Goal: Register for event/course

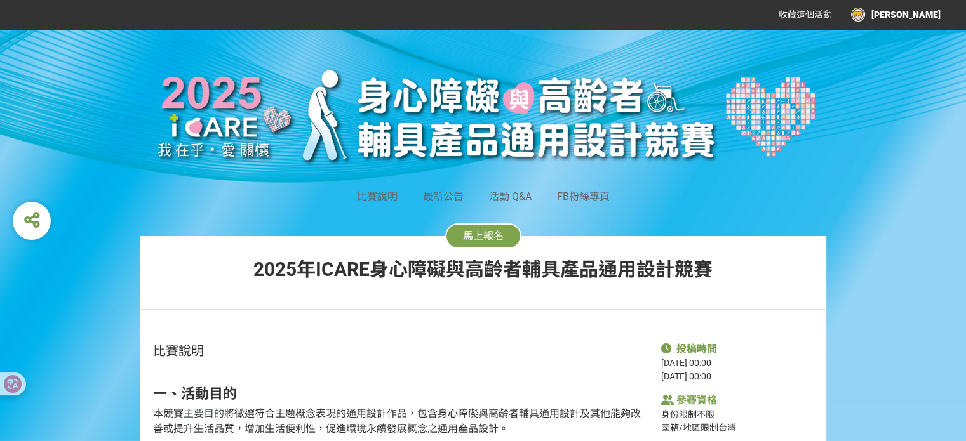
click at [467, 246] on button "馬上報名" at bounding box center [483, 235] width 76 height 25
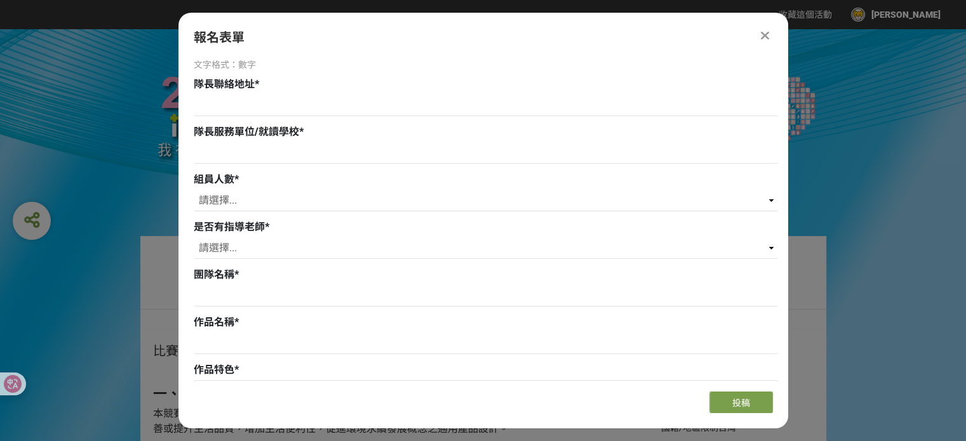
scroll to position [196, 0]
click at [413, 286] on input at bounding box center [486, 295] width 584 height 22
click at [375, 240] on select "請選擇... 是 否" at bounding box center [486, 247] width 584 height 22
click at [361, 197] on select "請選擇... 0 1 2 3" at bounding box center [486, 200] width 584 height 22
click at [179, 180] on div "若您擁有獎金獵人帳號，且前有填寫過相關資料，系統將自動帶入。 隊長姓名 * 隊長信箱 * 文字格式：電子郵件 隊長手機 * 文字格式：數字 隊長聯絡地址 * …" at bounding box center [482, 219] width 609 height 324
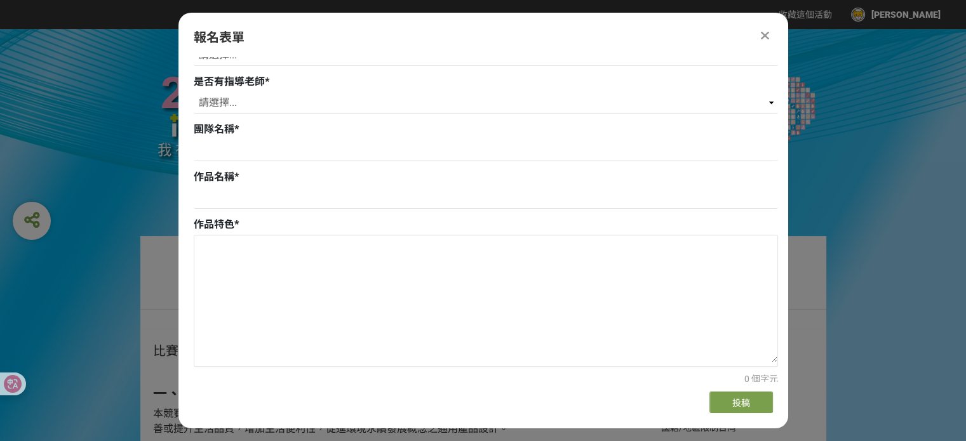
scroll to position [340, 0]
click at [182, 209] on div "若您擁有獎金獵人帳號，且前有填寫過相關資料，系統將自動帶入。 隊長姓名 * 隊長信箱 * 文字格式：電子郵件 隊長手機 * 文字格式：數字 隊長聯絡地址 * …" at bounding box center [482, 219] width 609 height 324
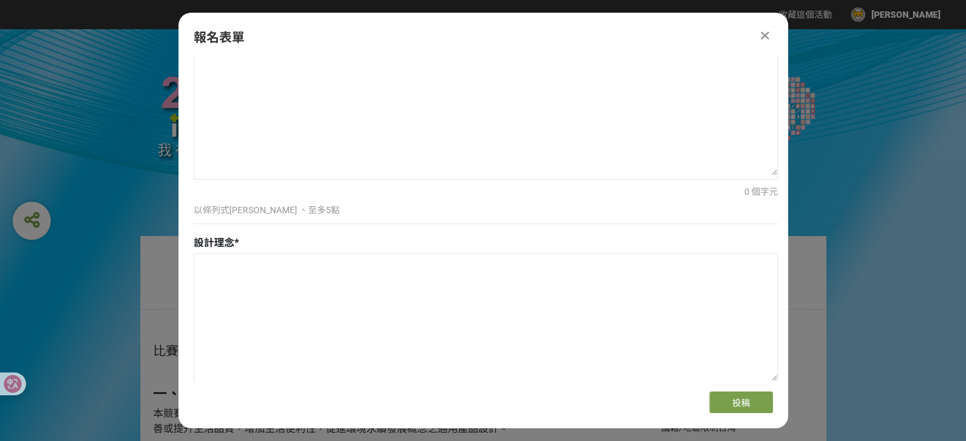
scroll to position [551, 0]
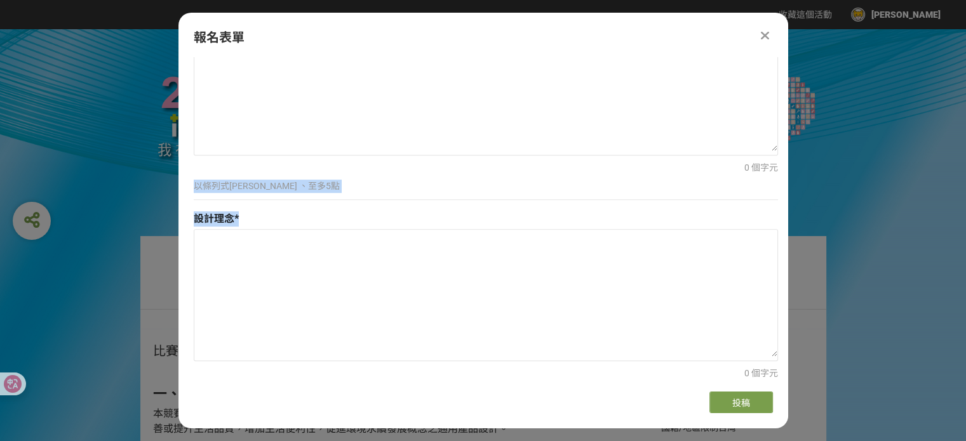
drag, startPoint x: 787, startPoint y: 169, endPoint x: 774, endPoint y: 228, distance: 59.9
click at [774, 228] on div "若您擁有獎金獵人帳號，且前有填寫過相關資料，系統將自動帶入。 隊長姓名 * 隊長信箱 * 文字格式：電子郵件 隊長手機 * 文字格式：數字 隊長聯絡地址 * …" at bounding box center [482, 219] width 609 height 324
click at [774, 229] on div "0 個字元 至多300字 最大長度：300 字元 最小長度：1 字元" at bounding box center [486, 336] width 584 height 215
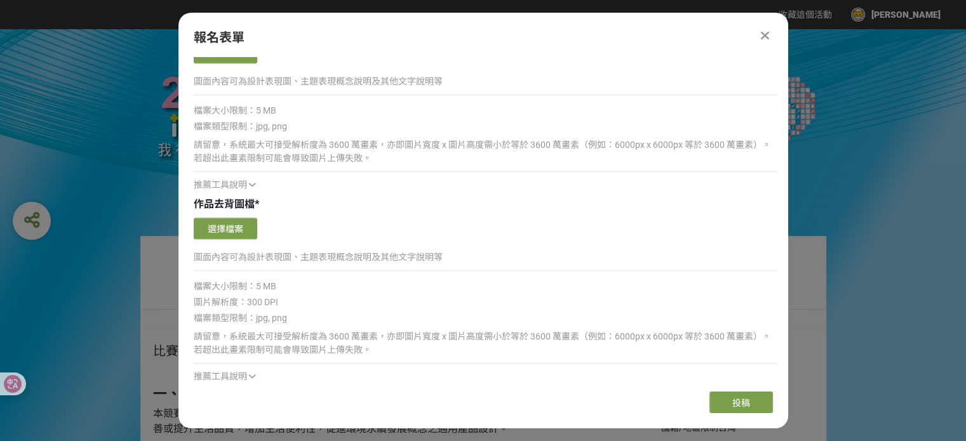
scroll to position [1313, 0]
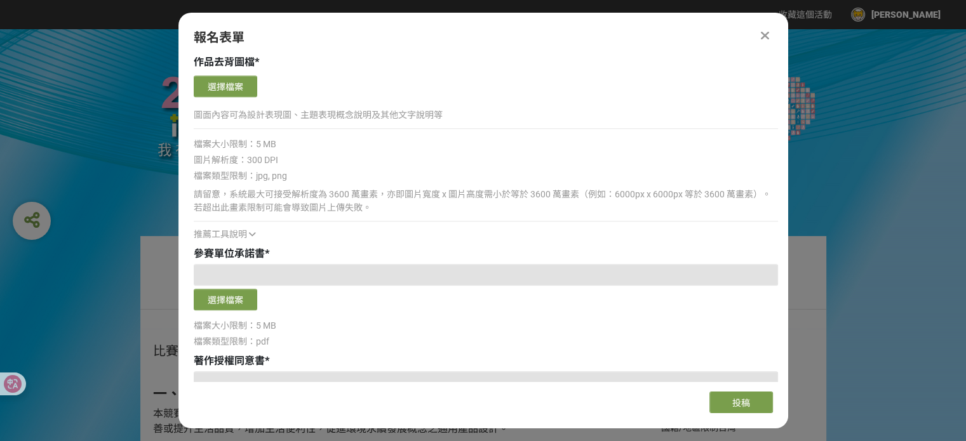
click at [250, 233] on icon at bounding box center [252, 234] width 7 height 9
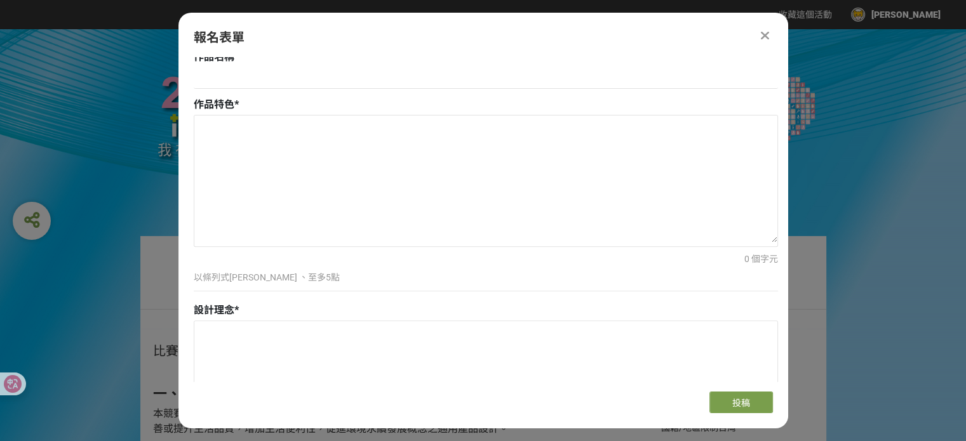
scroll to position [457, 0]
click at [525, 199] on textarea at bounding box center [485, 181] width 583 height 127
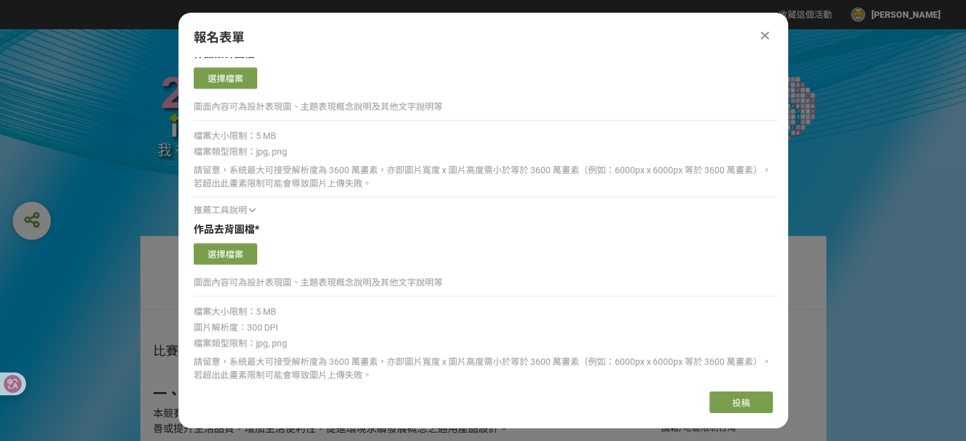
scroll to position [1438, 0]
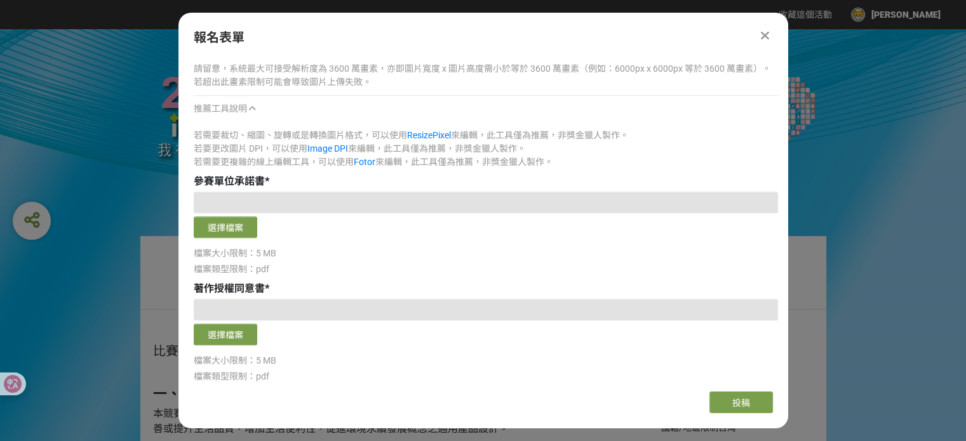
click at [762, 37] on icon at bounding box center [764, 35] width 8 height 13
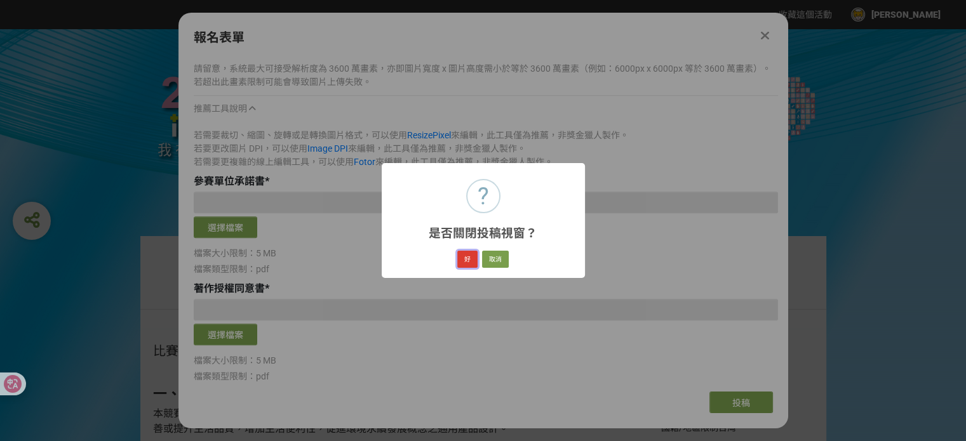
click at [463, 262] on button "好" at bounding box center [467, 260] width 20 height 18
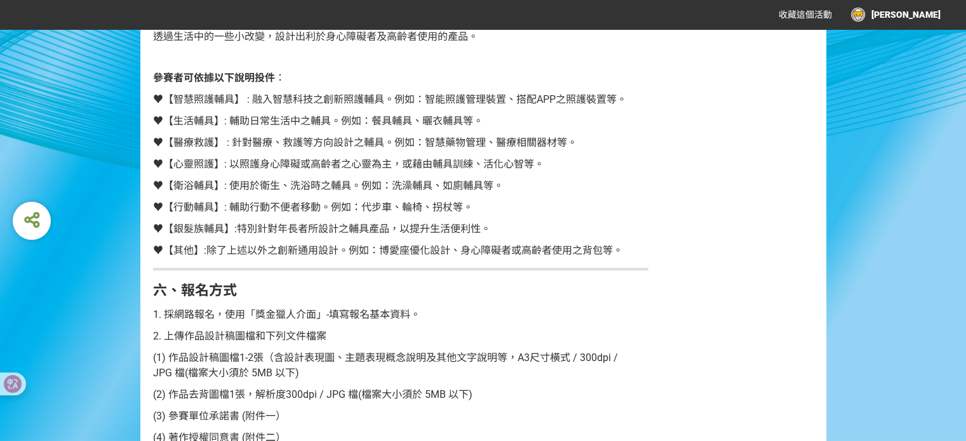
scroll to position [1069, 0]
